Goal: Task Accomplishment & Management: Use online tool/utility

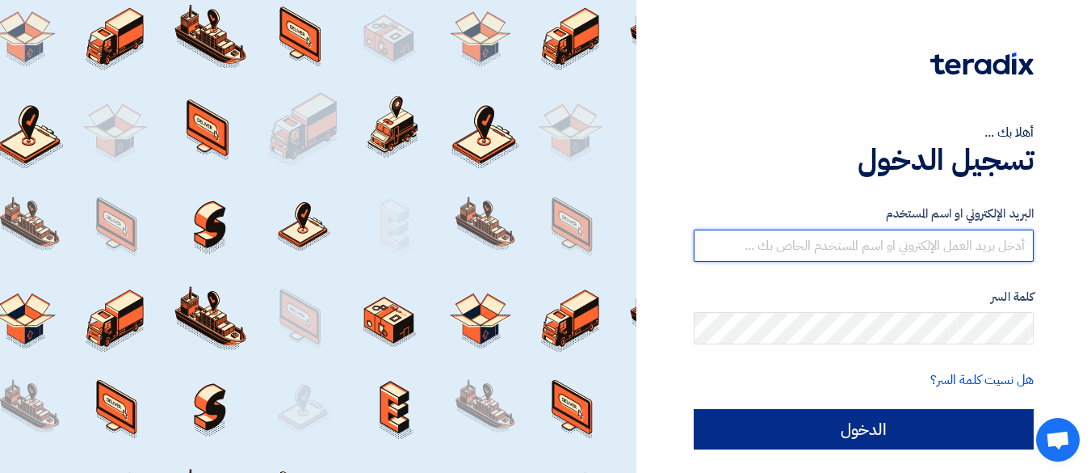
type input "[EMAIL_ADDRESS][DOMAIN_NAME]"
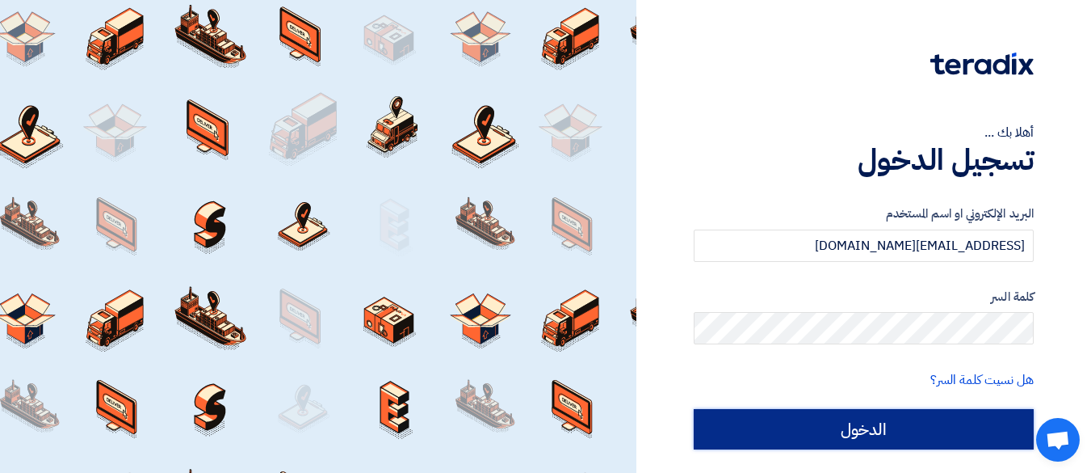
click at [780, 431] on input "الدخول" at bounding box center [864, 429] width 340 height 40
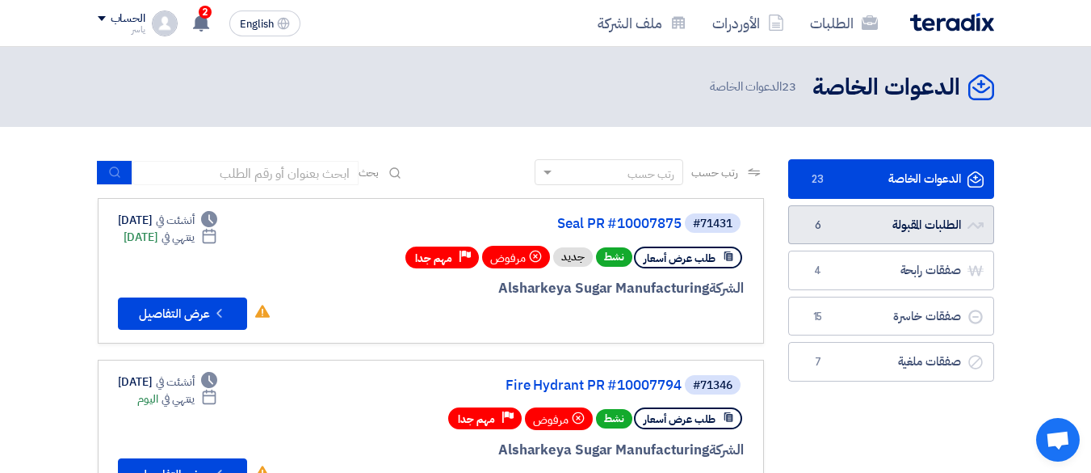
click at [936, 218] on link "الطلبات المقبولة الطلبات المقبولة 6" at bounding box center [891, 225] width 206 height 40
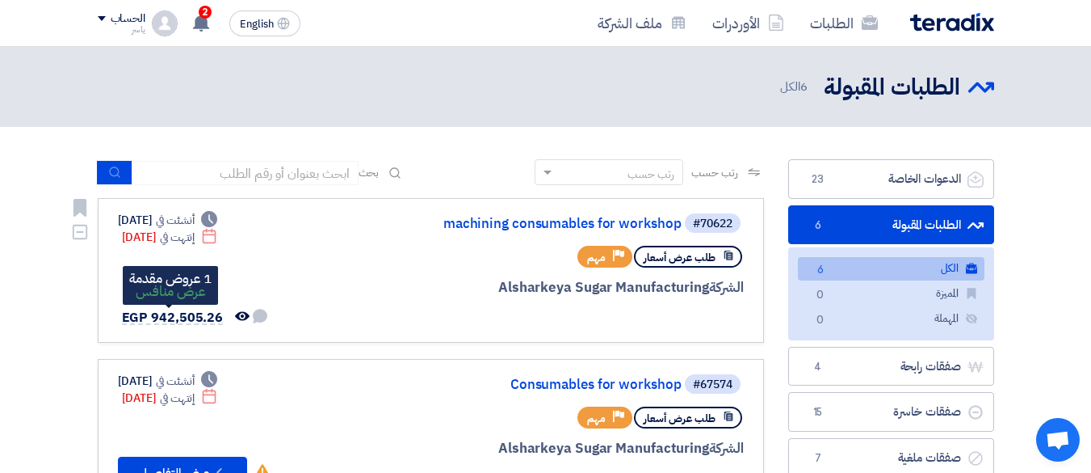
click at [187, 316] on span "EGP 942,505.26" at bounding box center [173, 317] width 102 height 19
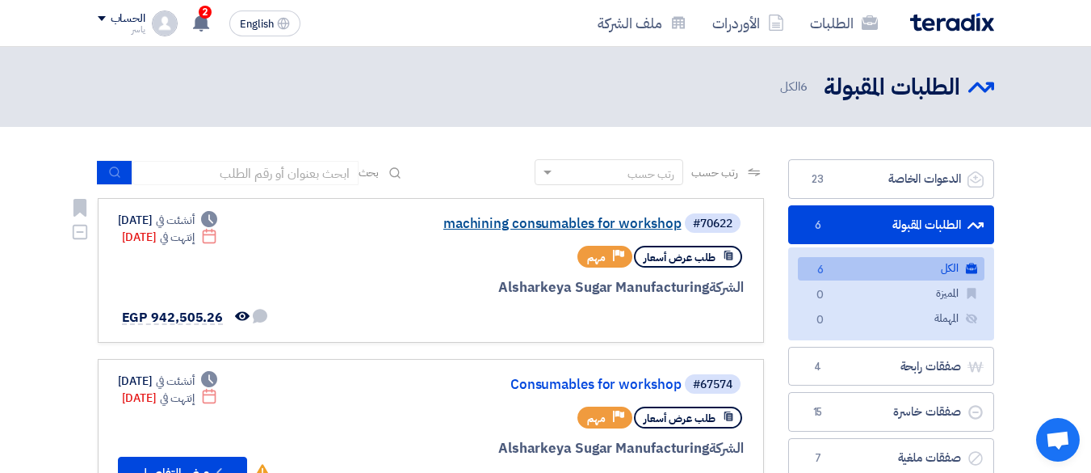
click at [567, 218] on link "machining consumables for workshop" at bounding box center [520, 223] width 323 height 15
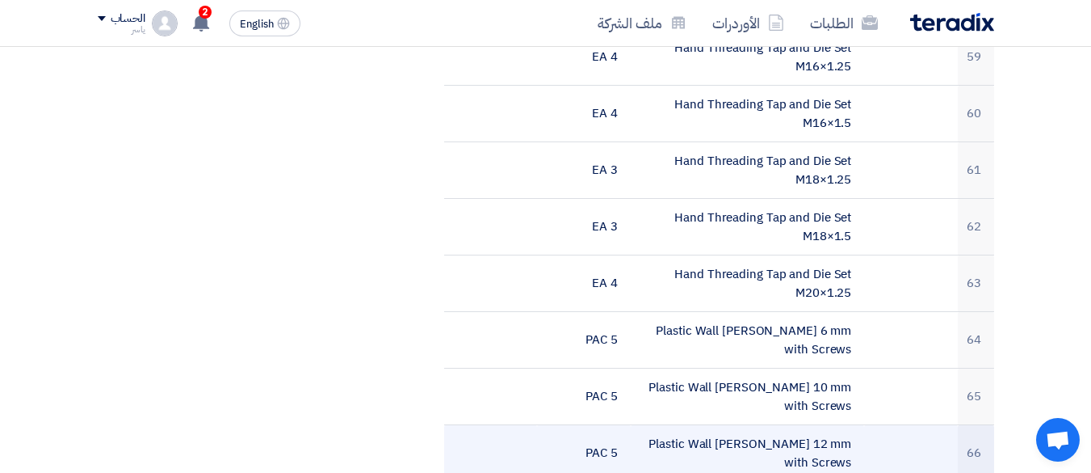
scroll to position [3958, 0]
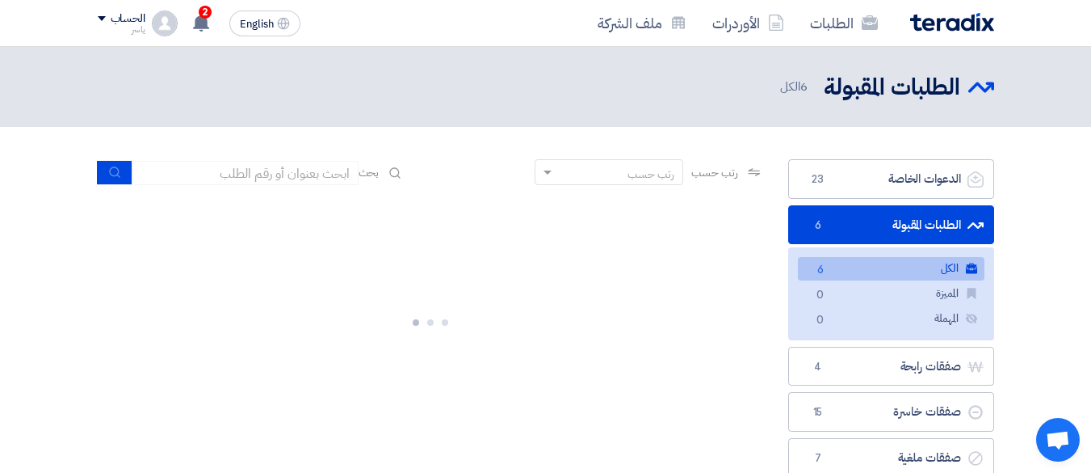
click at [855, 221] on link "الطلبات المقبولة الطلبات المقبولة 6" at bounding box center [891, 225] width 206 height 40
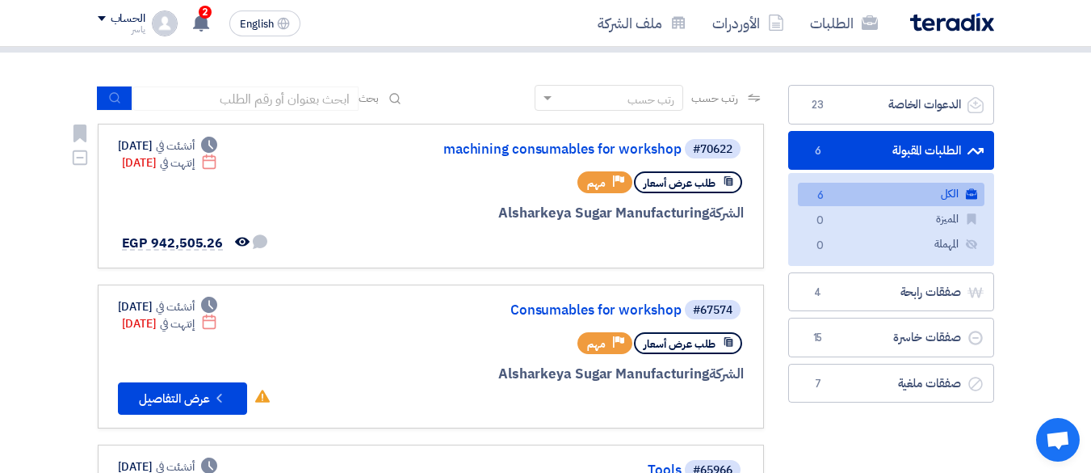
scroll to position [162, 0]
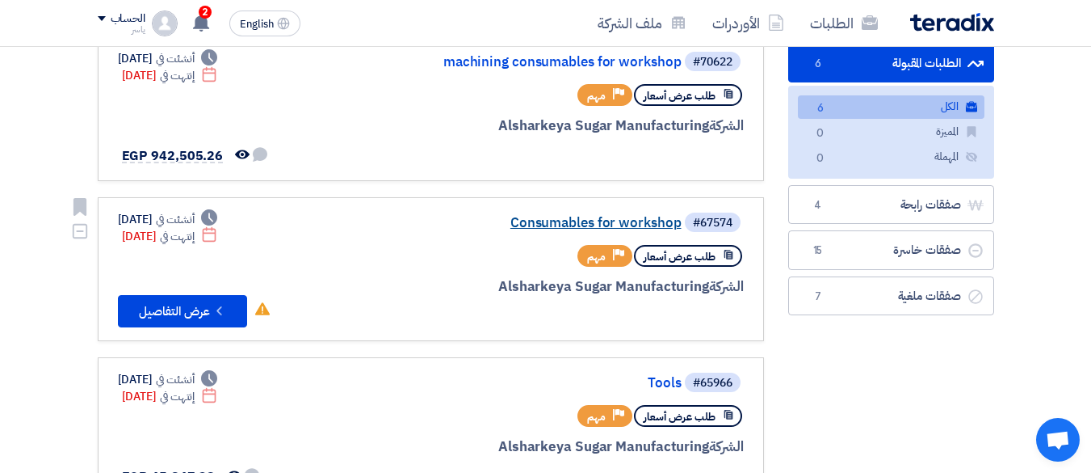
click at [642, 218] on link "Consumables for workshop" at bounding box center [520, 223] width 323 height 15
